Goal: Transaction & Acquisition: Subscribe to service/newsletter

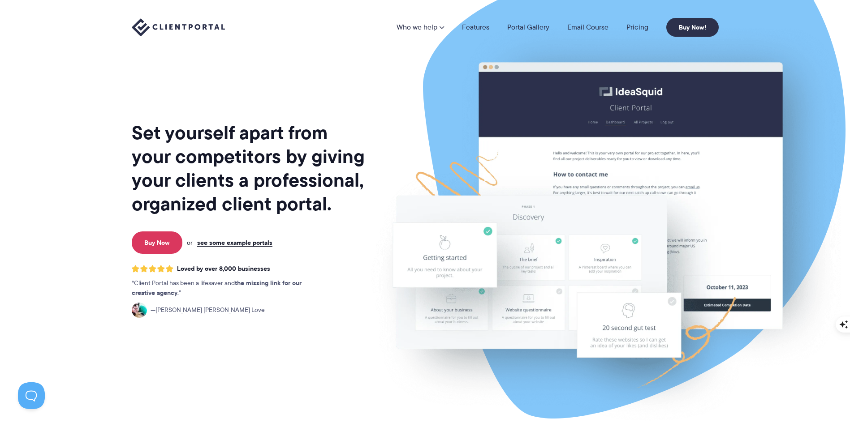
click at [640, 25] on link "Pricing" at bounding box center [637, 27] width 22 height 7
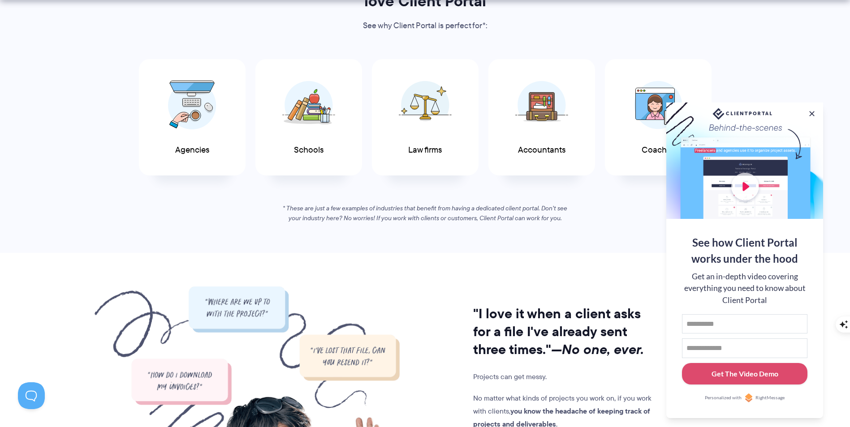
scroll to position [582, 0]
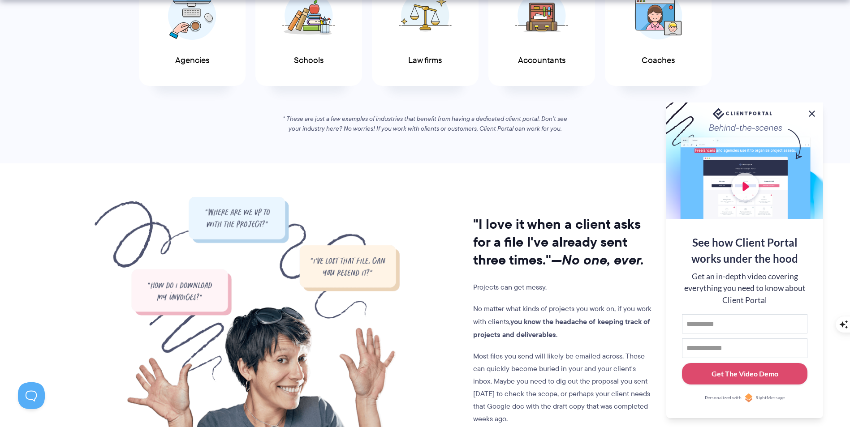
click at [811, 113] on button at bounding box center [811, 113] width 11 height 11
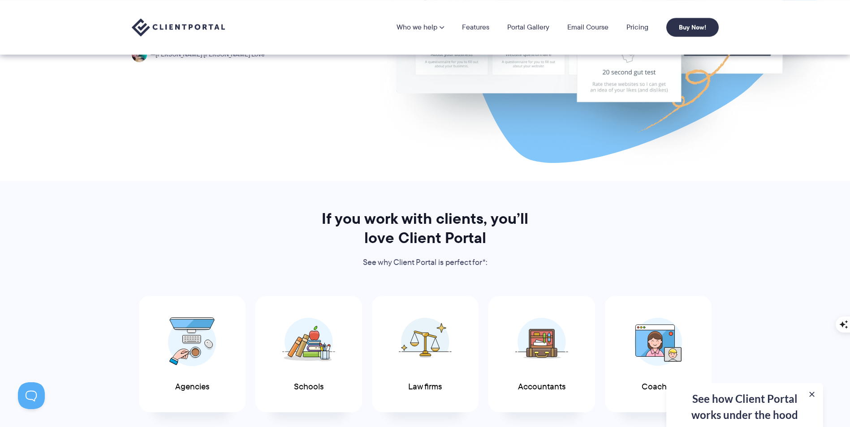
scroll to position [224, 0]
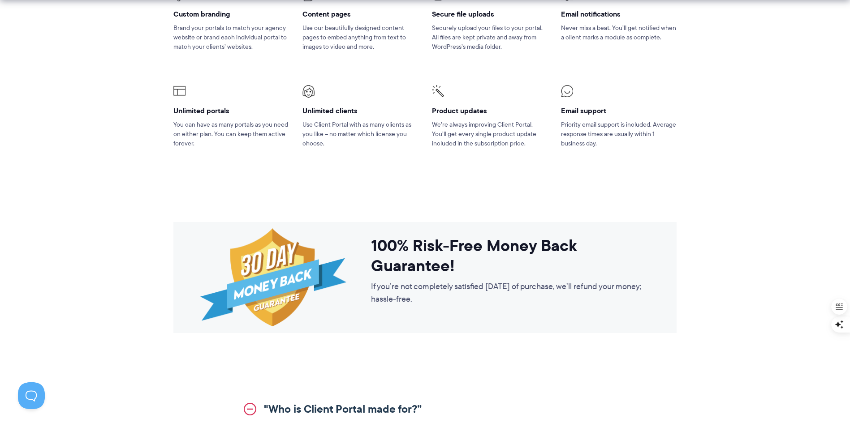
scroll to position [717, 0]
